Goal: Transaction & Acquisition: Obtain resource

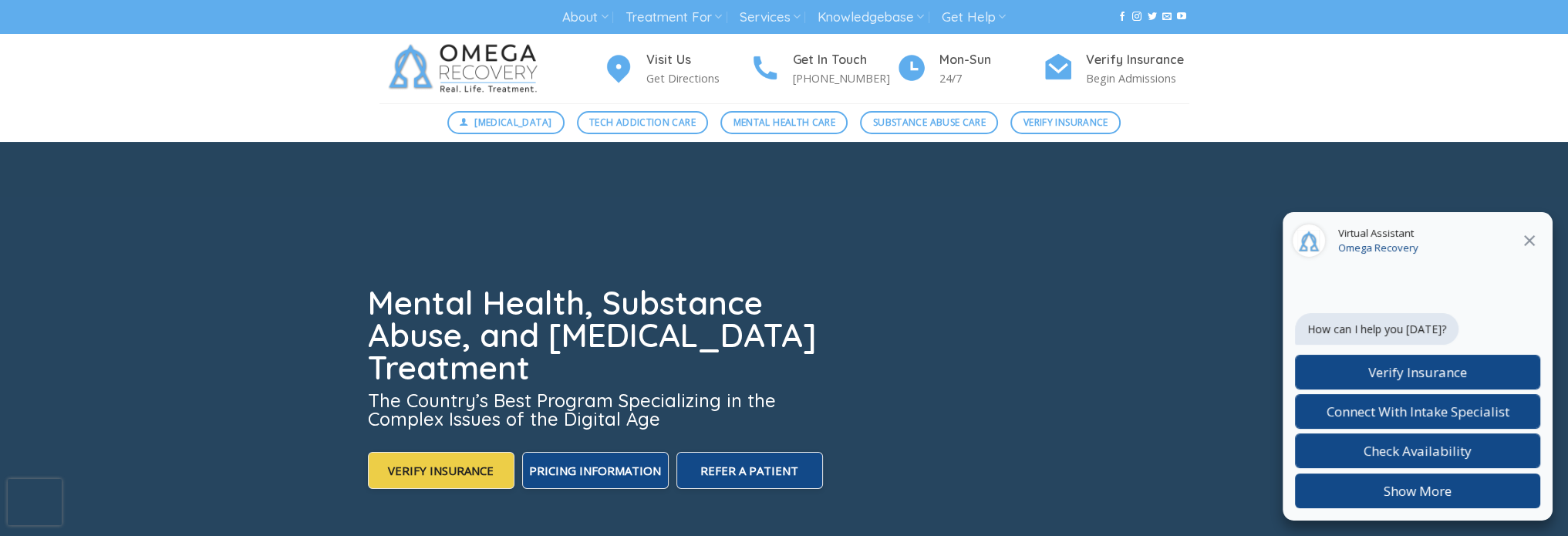
click at [1534, 239] on icon at bounding box center [1529, 240] width 18 height 18
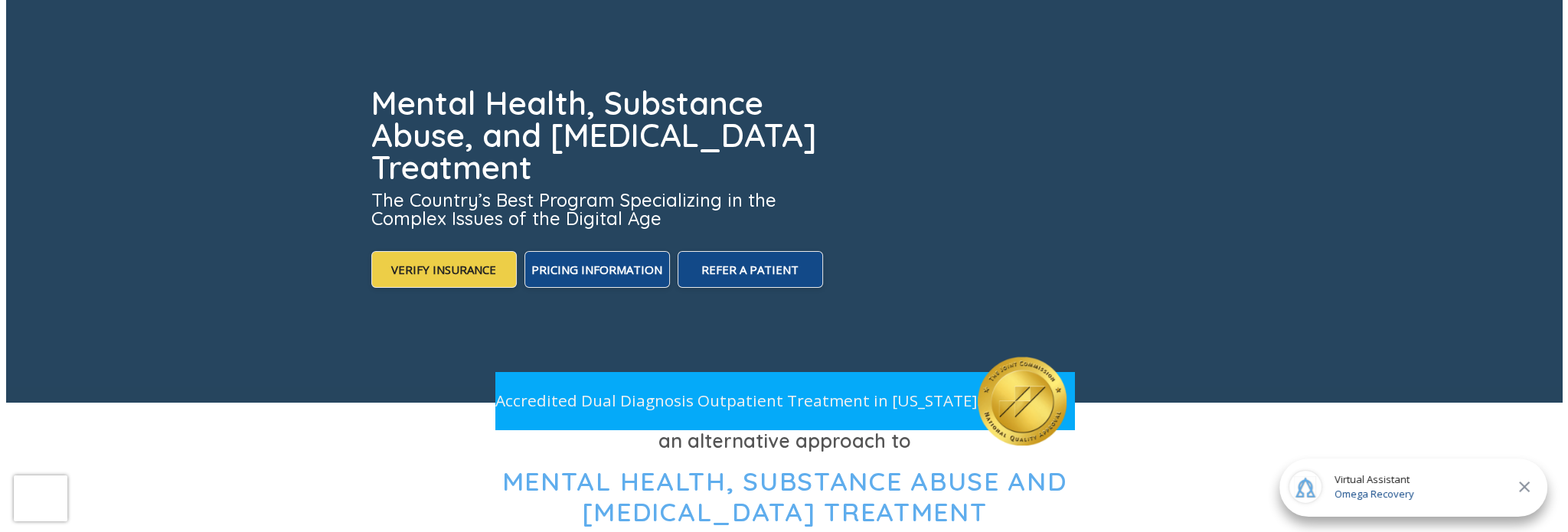
scroll to position [210, 0]
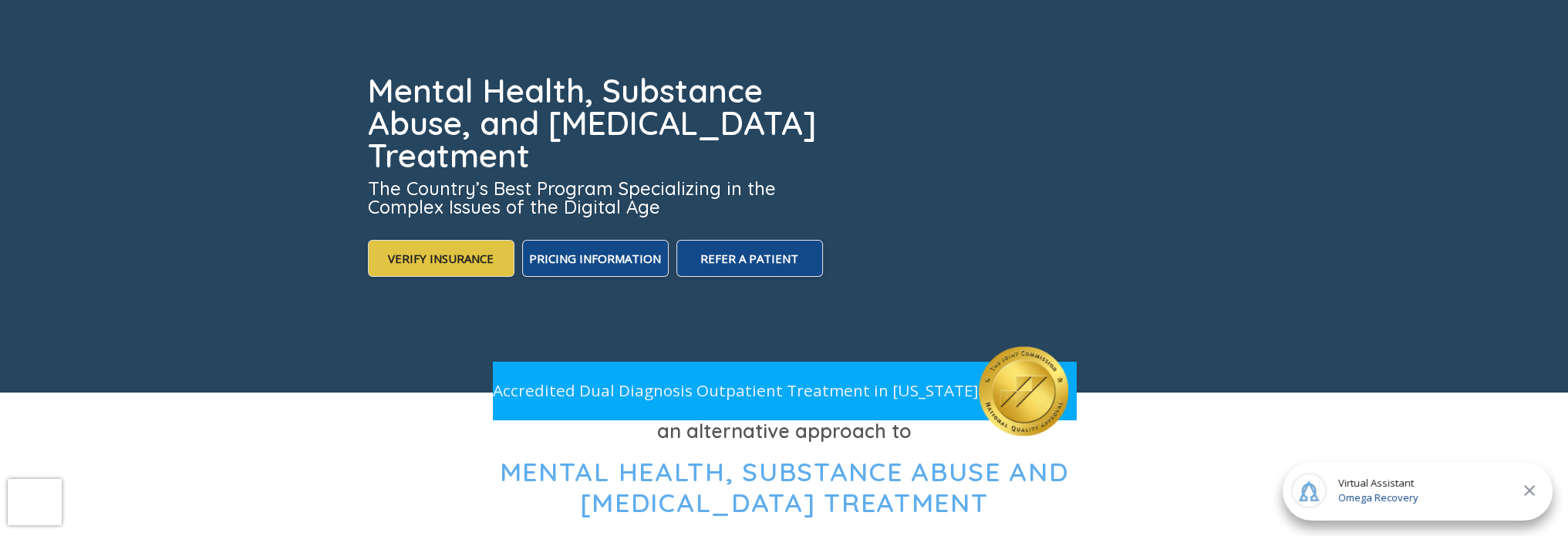
click at [451, 266] on span "Verify Insurance" at bounding box center [440, 258] width 106 height 18
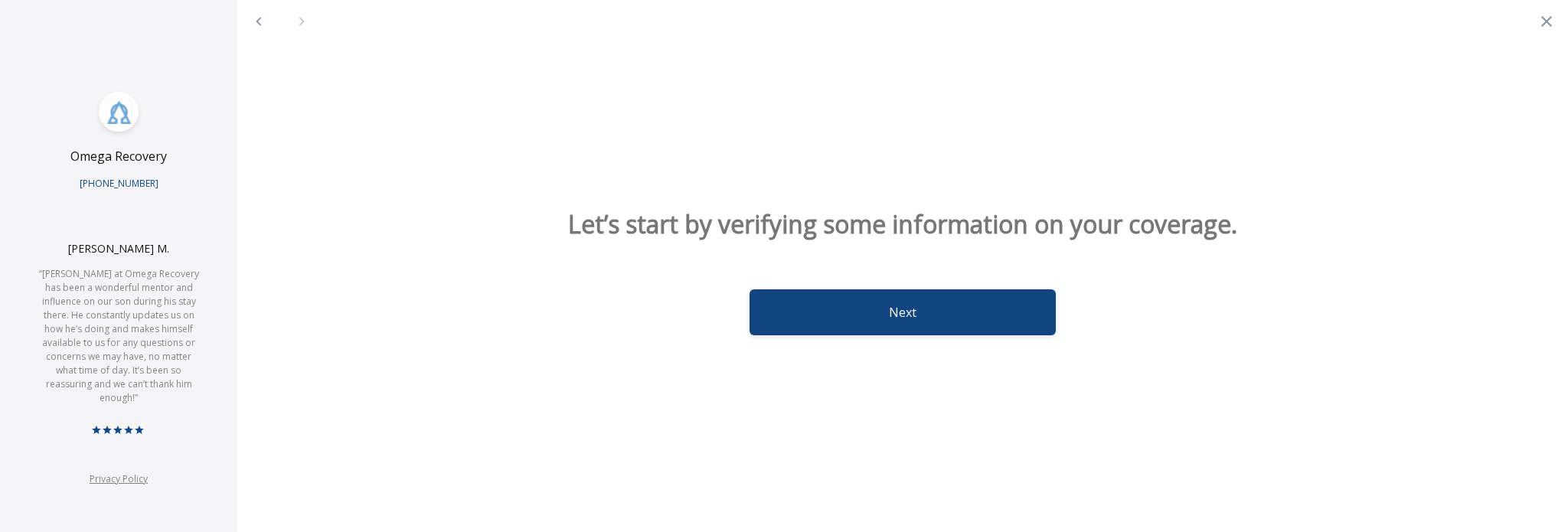
click at [840, 315] on button "Next" at bounding box center [903, 312] width 306 height 46
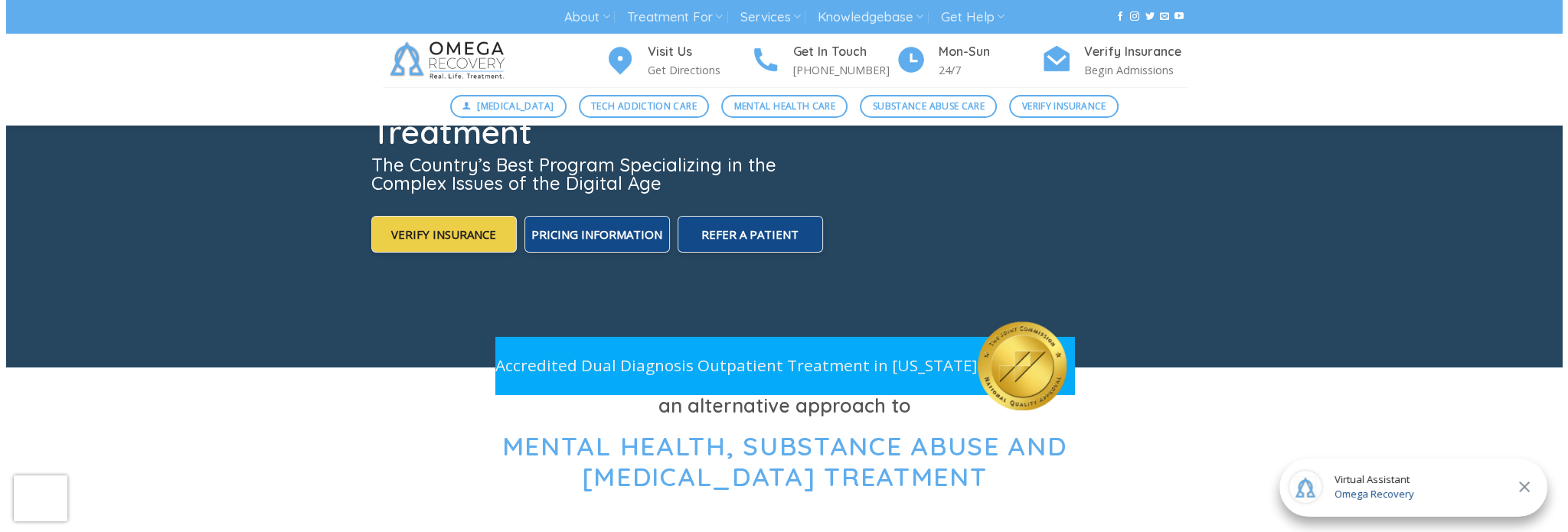
scroll to position [191, 0]
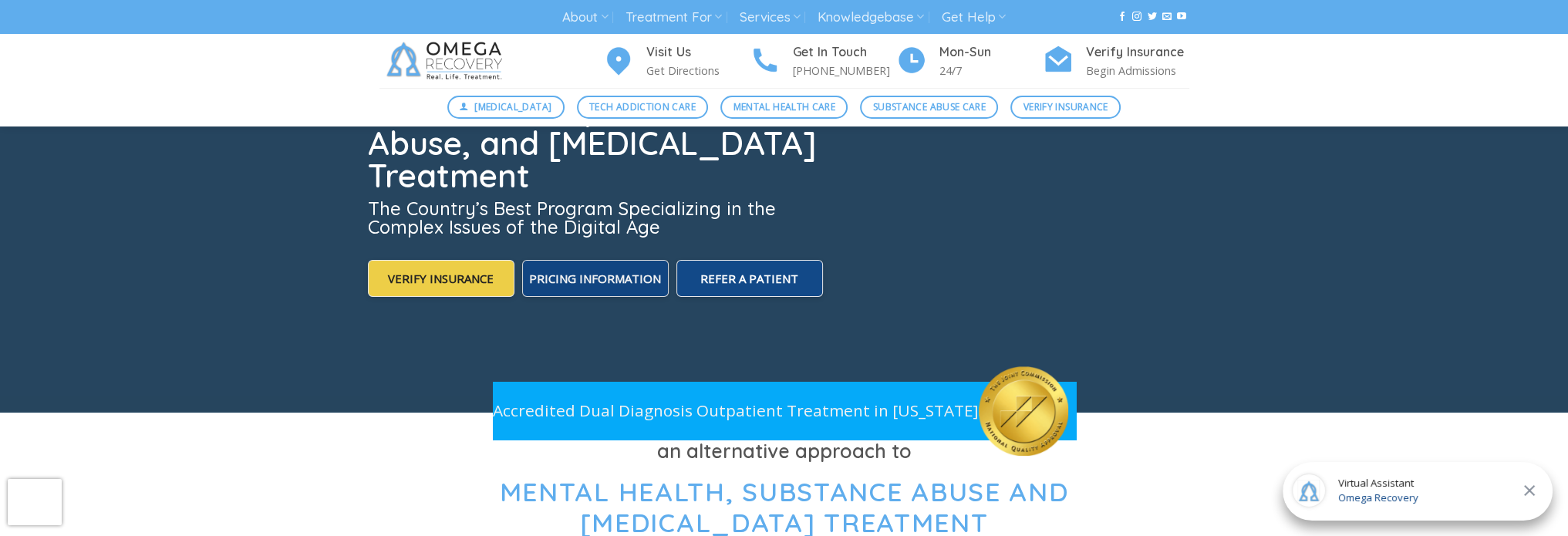
click at [616, 283] on span "Pricing Information" at bounding box center [595, 278] width 132 height 16
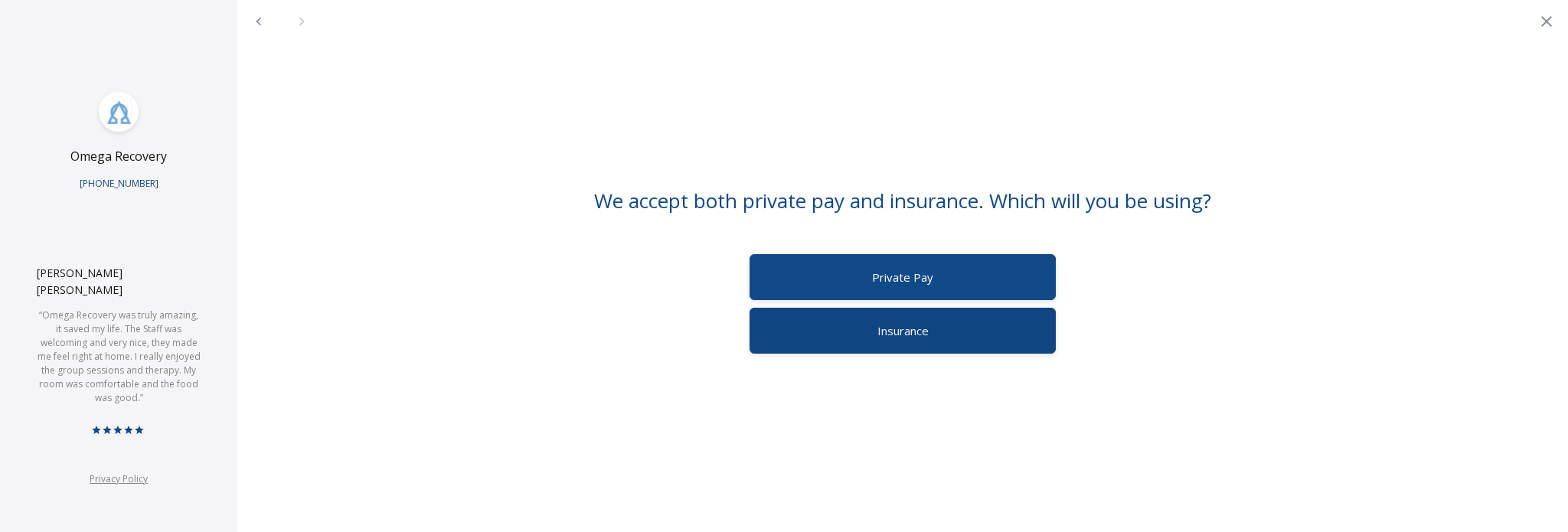
click at [878, 323] on span "Insurance" at bounding box center [903, 331] width 51 height 15
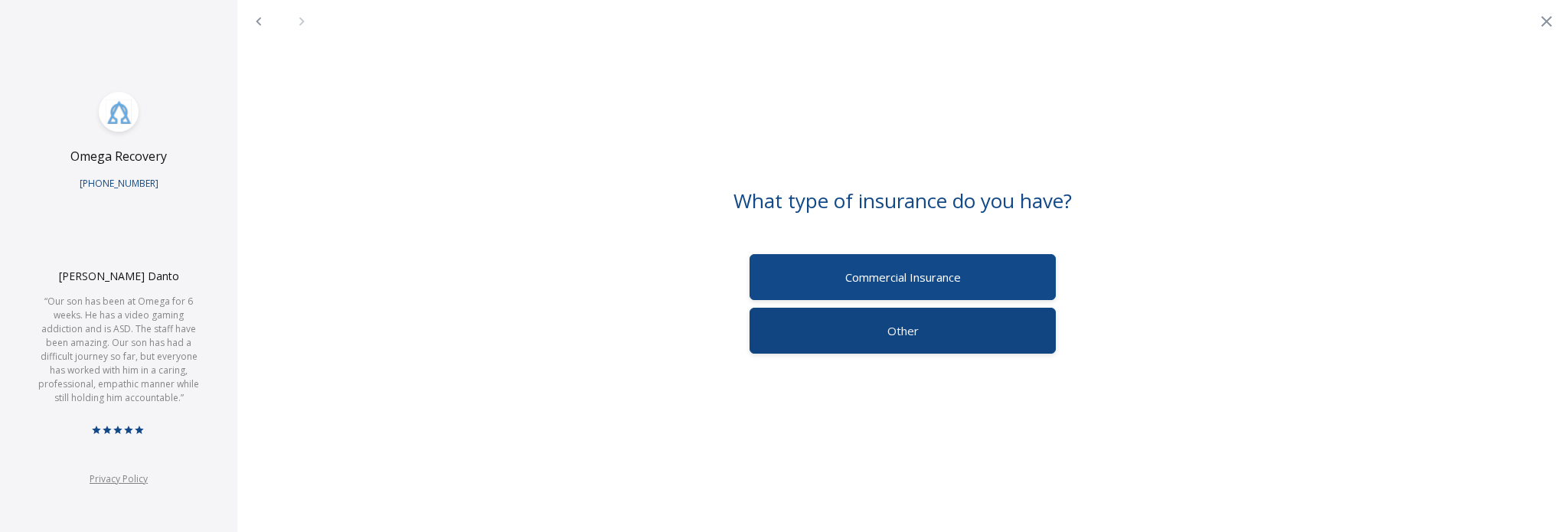
click at [915, 316] on label "Other" at bounding box center [903, 331] width 306 height 46
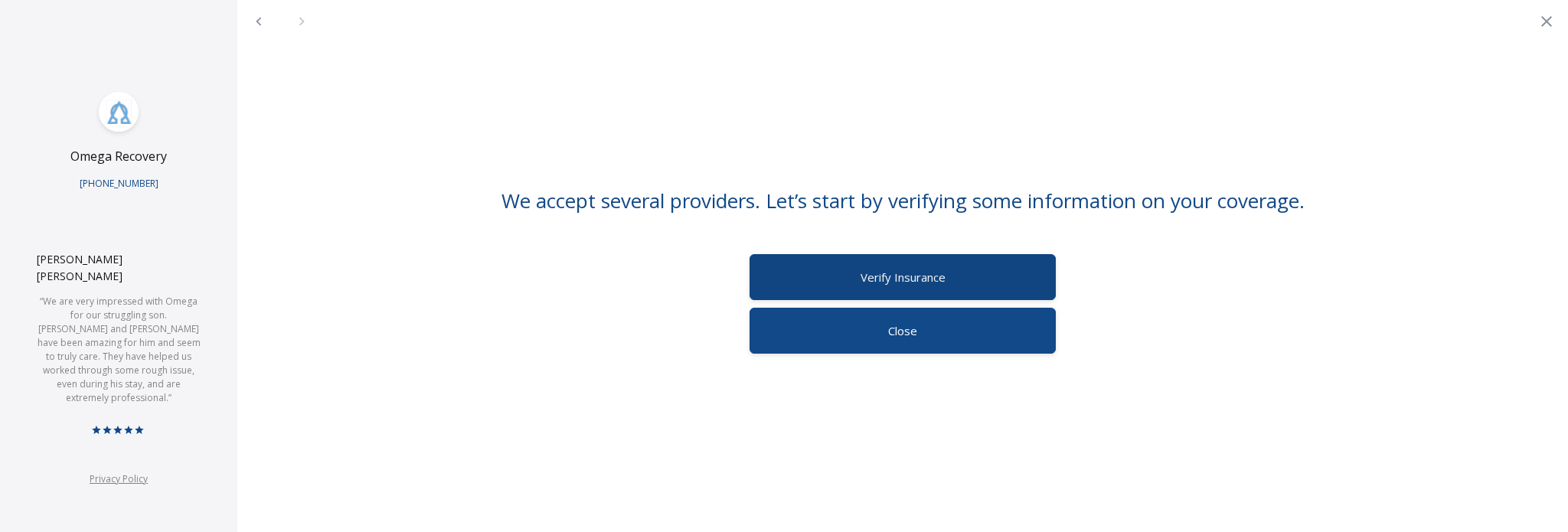
click at [901, 276] on span "Verify Insurance" at bounding box center [903, 277] width 85 height 15
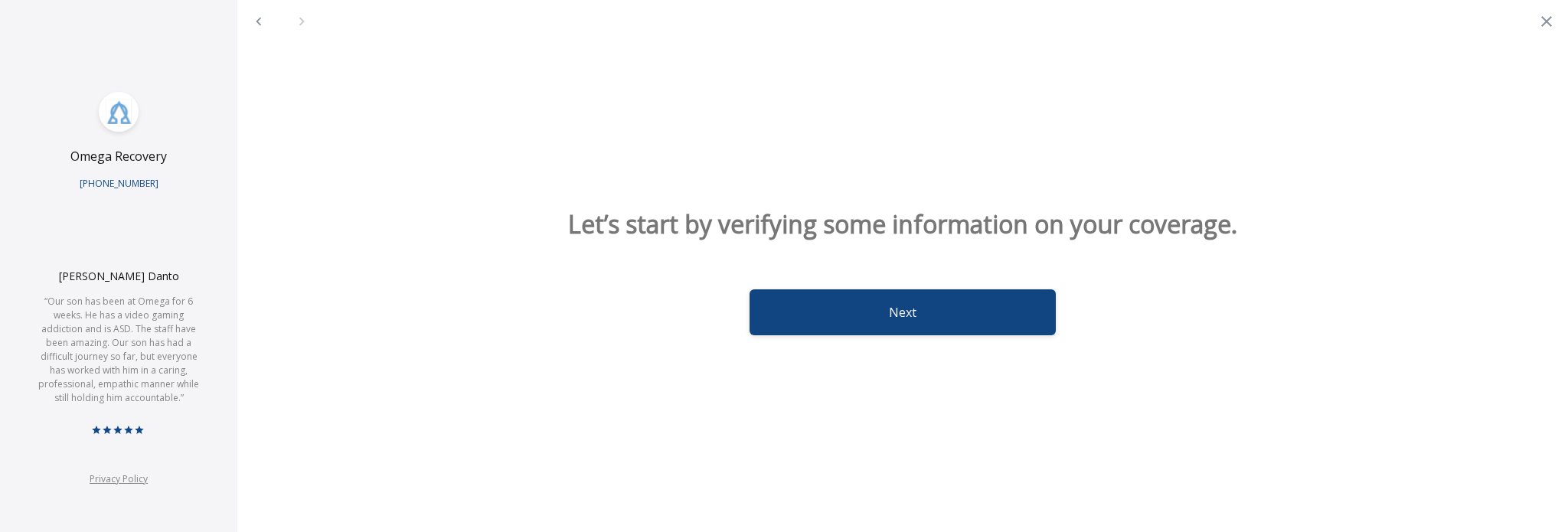
click at [900, 299] on button "Next" at bounding box center [903, 312] width 306 height 46
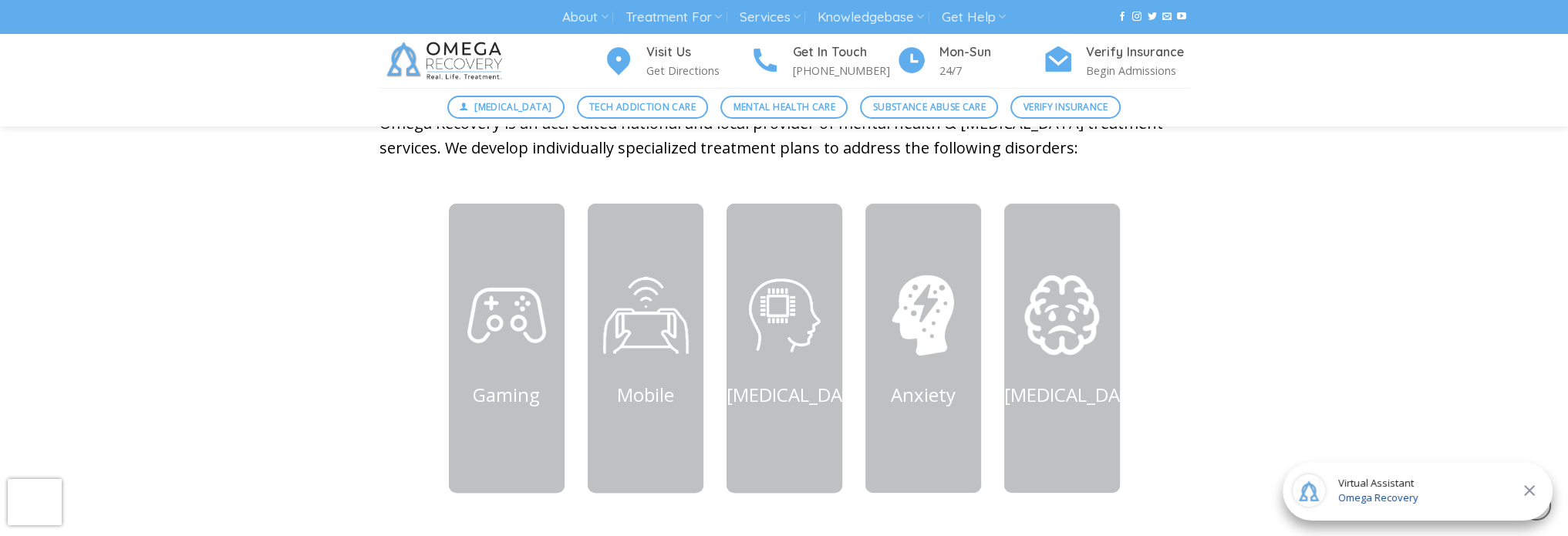
scroll to position [656, 0]
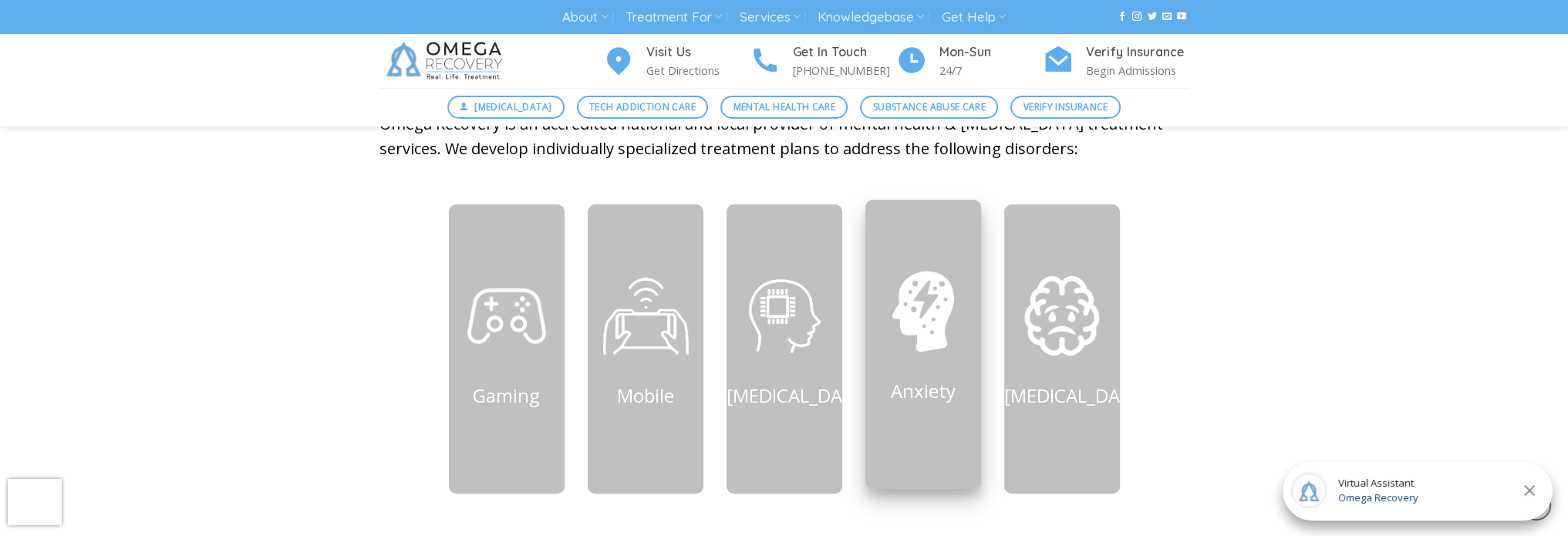
click at [942, 293] on img at bounding box center [922, 310] width 92 height 92
click at [929, 317] on img at bounding box center [922, 310] width 92 height 92
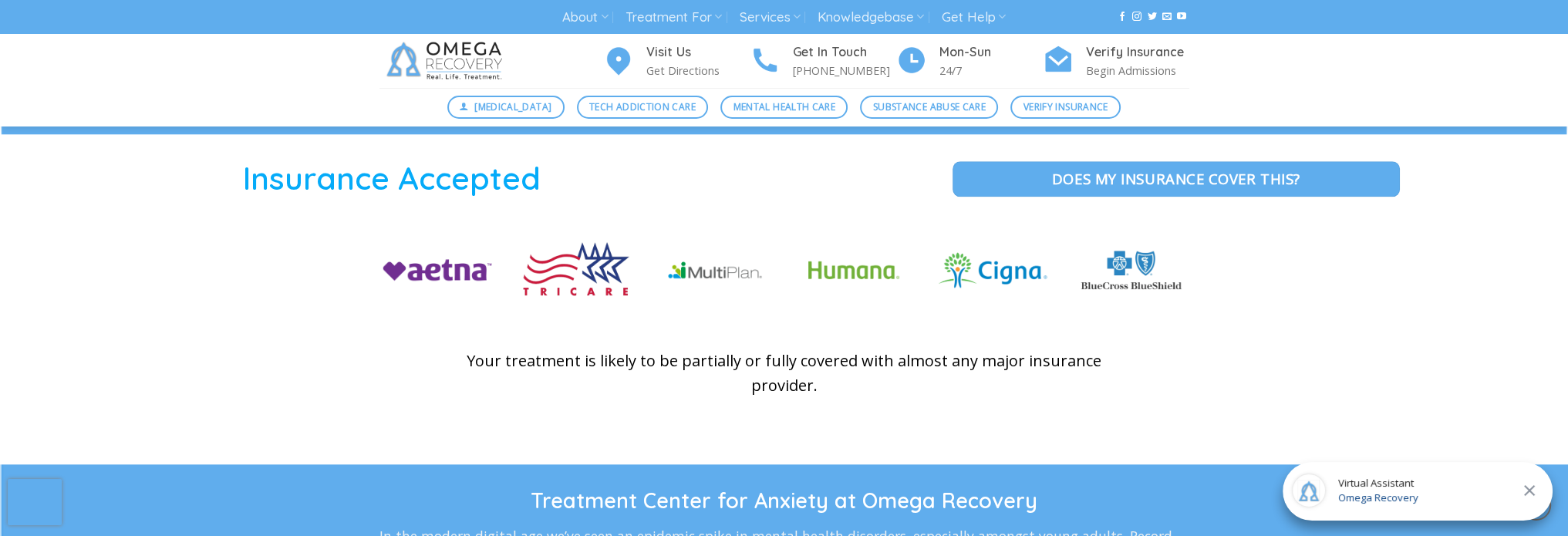
scroll to position [2236, 0]
